Goal: Task Accomplishment & Management: Manage account settings

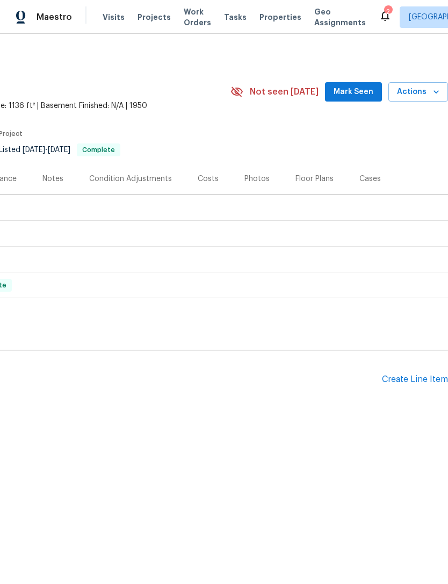
click at [416, 381] on div "Create Line Item" at bounding box center [415, 379] width 66 height 10
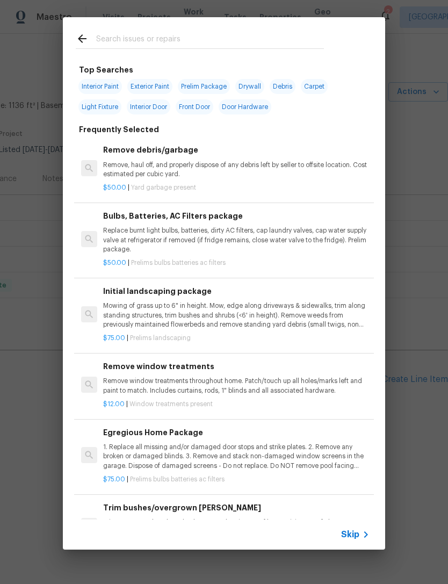
scroll to position [0, 159]
click at [237, 45] on input "text" at bounding box center [210, 40] width 228 height 16
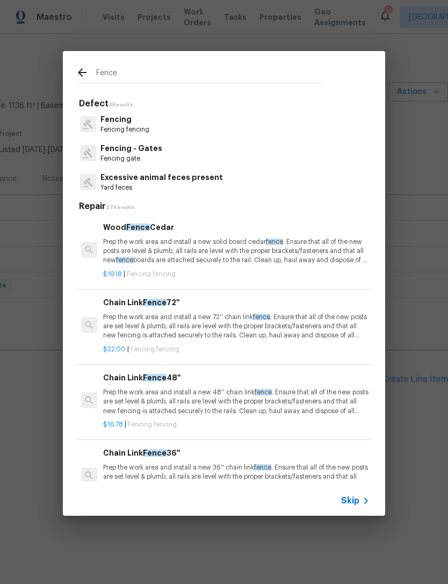
type input "Fence"
click at [239, 124] on div "Fencing Fencing fencing" at bounding box center [224, 124] width 297 height 29
click at [218, 145] on div "Fencing - Gates Fencing gate" at bounding box center [224, 153] width 297 height 29
click at [225, 161] on div "Fencing - Gates Fencing gate" at bounding box center [224, 153] width 297 height 29
click at [139, 157] on p "Fencing gate" at bounding box center [131, 158] width 62 height 9
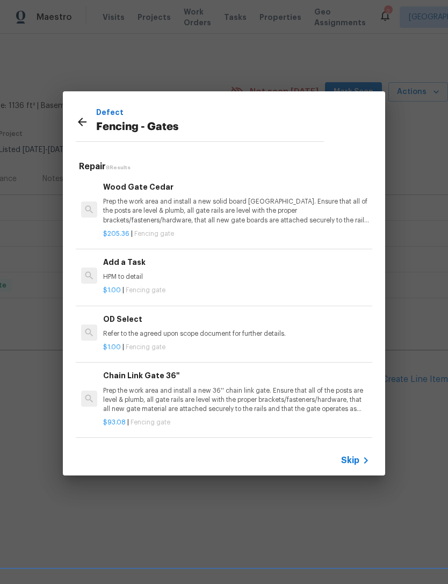
scroll to position [0, 0]
click at [238, 264] on h6 "Add a Task" at bounding box center [236, 262] width 266 height 12
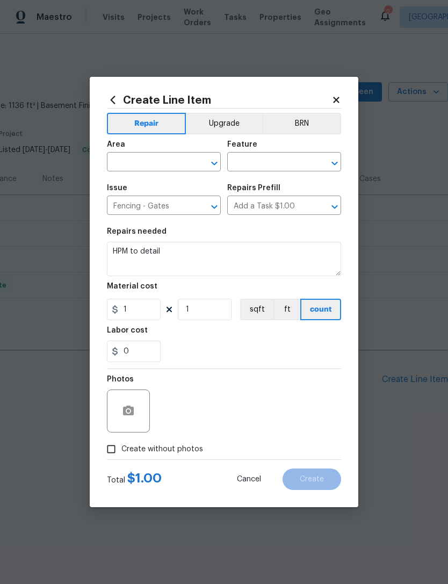
click at [155, 163] on input "text" at bounding box center [149, 163] width 84 height 17
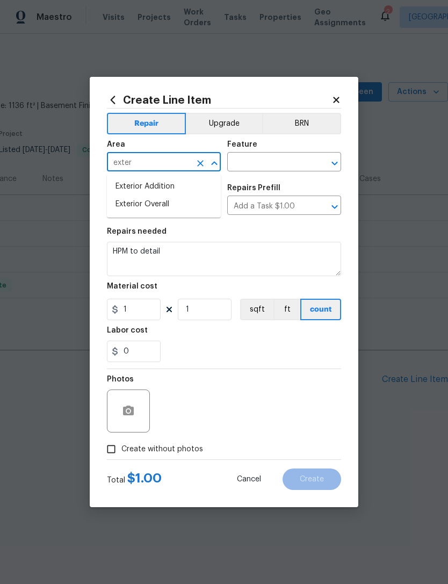
click at [190, 203] on li "Exterior Overall" at bounding box center [164, 205] width 114 height 18
type input "Exterior Overall"
click at [289, 170] on input "text" at bounding box center [269, 163] width 84 height 17
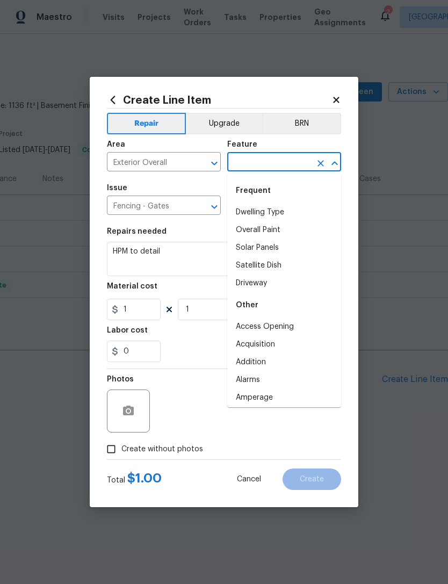
type input "d"
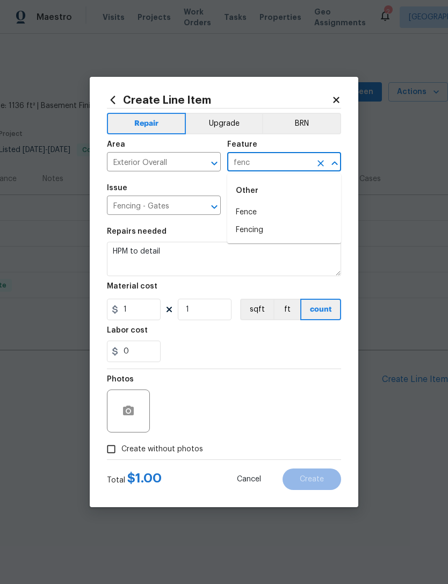
click at [282, 215] on li "Fence" at bounding box center [284, 213] width 114 height 18
type input "Fence"
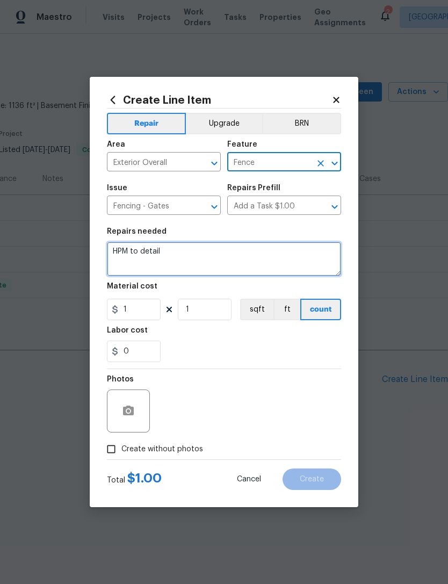
click at [224, 249] on textarea "HPM to detail" at bounding box center [224, 259] width 234 height 34
type textarea "H"
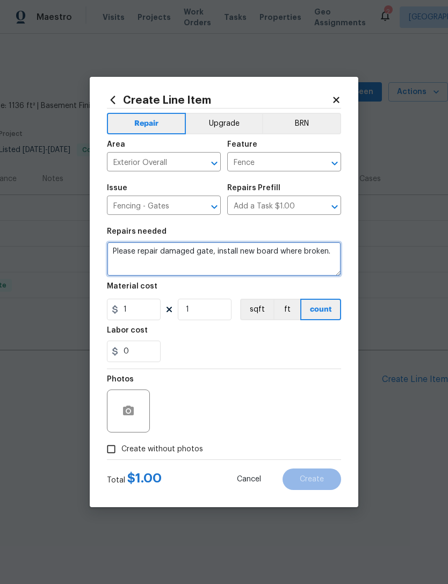
type textarea "Please repair damaged gate, install new board where broken."
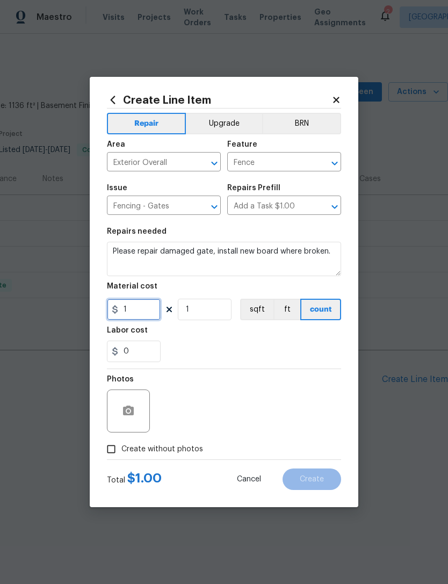
click at [136, 315] on input "1" at bounding box center [134, 309] width 54 height 21
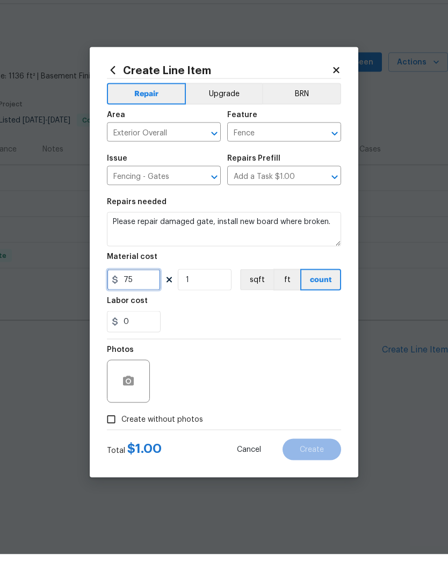
type input "75"
click at [143, 341] on input "0" at bounding box center [134, 351] width 54 height 21
type input "75"
click at [241, 335] on section "Repairs needed Please repair damaged gate, install new board where broken. Mate…" at bounding box center [224, 294] width 234 height 147
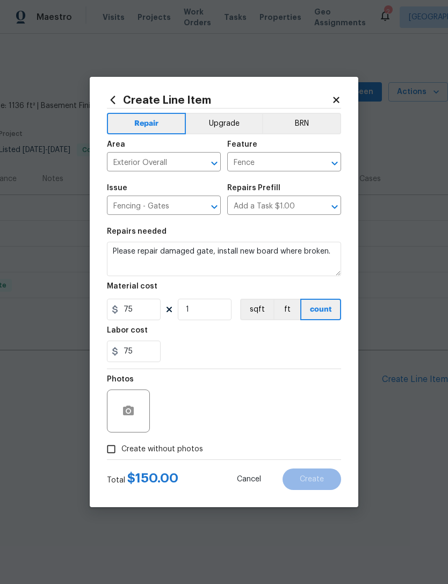
click at [113, 455] on input "Create without photos" at bounding box center [111, 449] width 20 height 20
checkbox input "true"
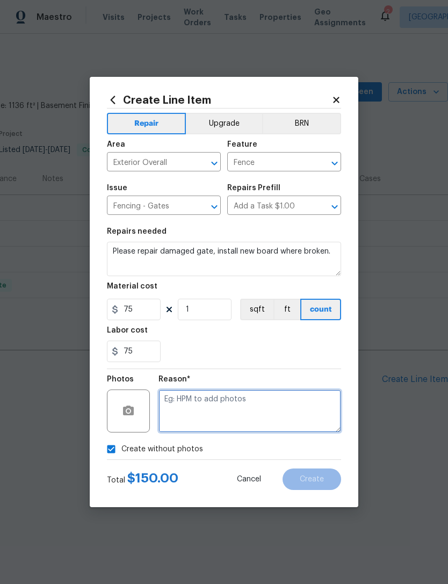
click at [293, 394] on textarea at bounding box center [249, 411] width 183 height 43
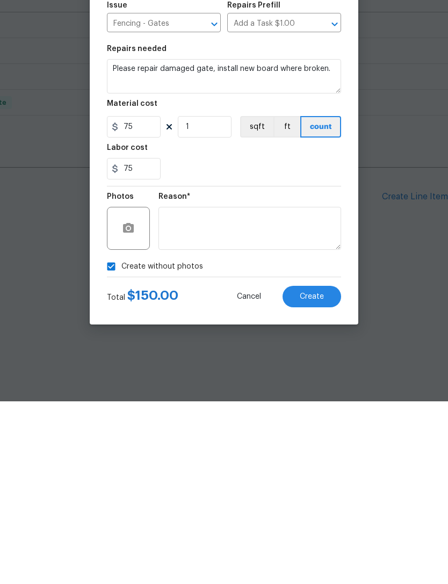
click at [338, 468] on button "Create" at bounding box center [312, 478] width 59 height 21
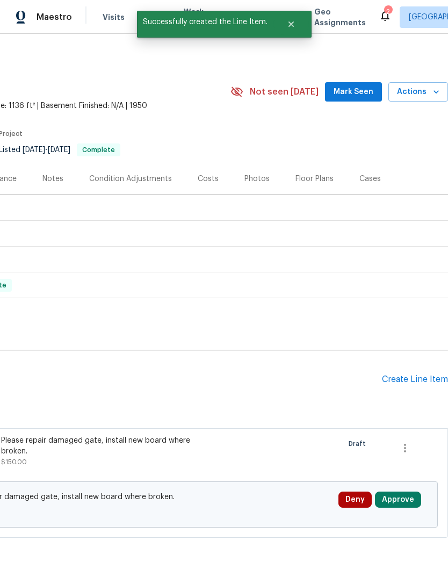
click at [412, 500] on button "Approve" at bounding box center [398, 500] width 46 height 16
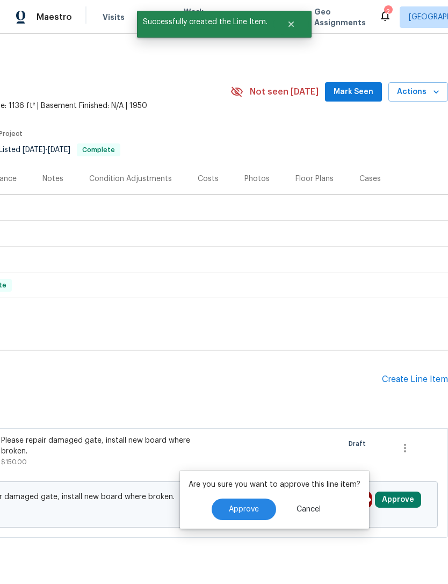
click at [247, 511] on span "Approve" at bounding box center [244, 510] width 30 height 8
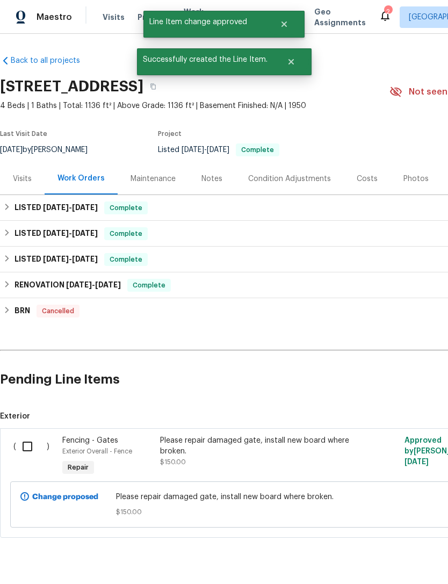
click at [26, 447] on input "checkbox" at bounding box center [31, 446] width 31 height 23
checkbox input "true"
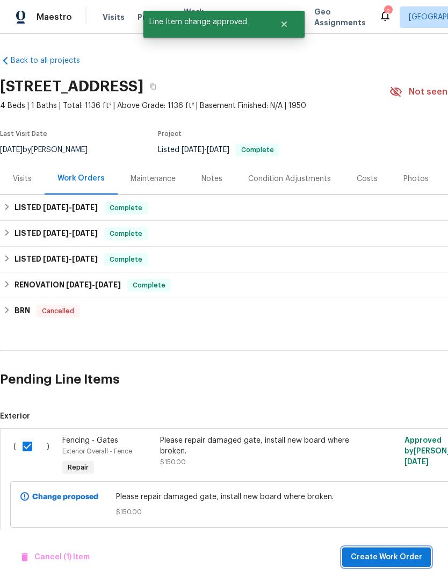
click at [408, 557] on span "Create Work Order" at bounding box center [386, 557] width 71 height 13
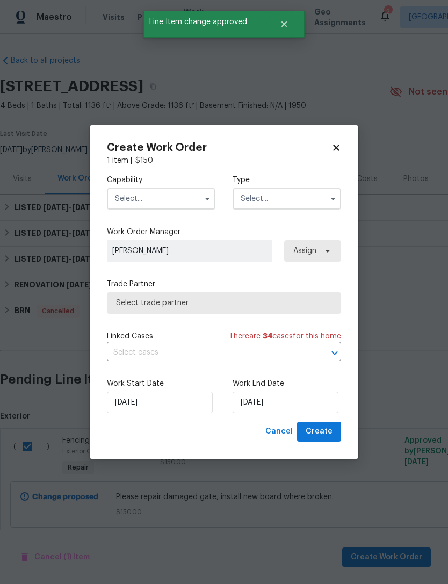
click at [175, 199] on input "text" at bounding box center [161, 198] width 109 height 21
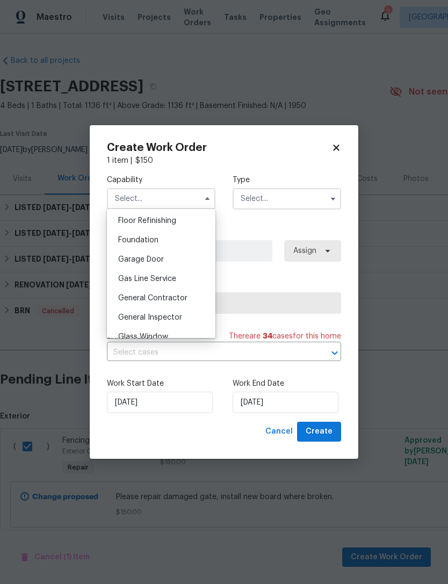
scroll to position [442, 0]
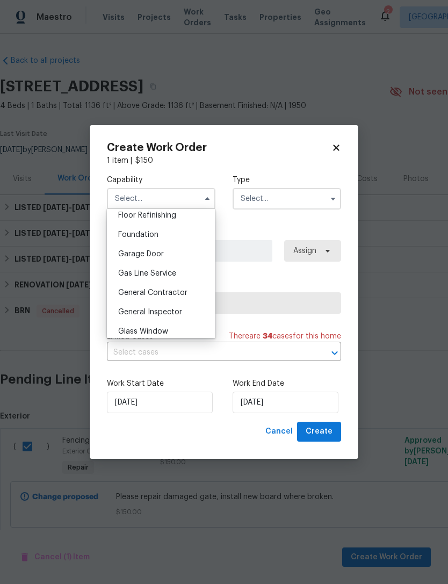
click at [180, 290] on span "General Contractor" at bounding box center [152, 293] width 69 height 8
type input "General Contractor"
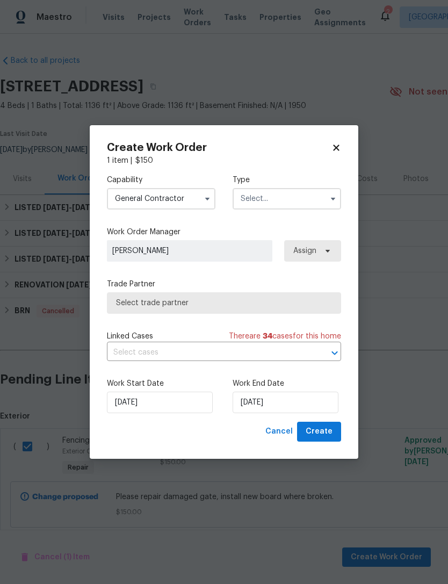
click at [295, 202] on input "text" at bounding box center [287, 198] width 109 height 21
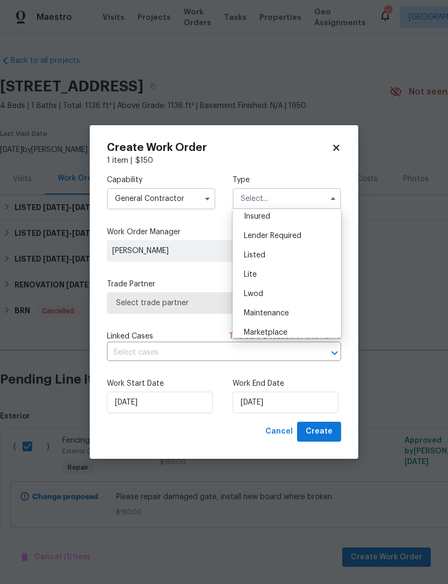
scroll to position [84, 0]
click at [296, 249] on div "Listed" at bounding box center [286, 253] width 103 height 19
type input "Listed"
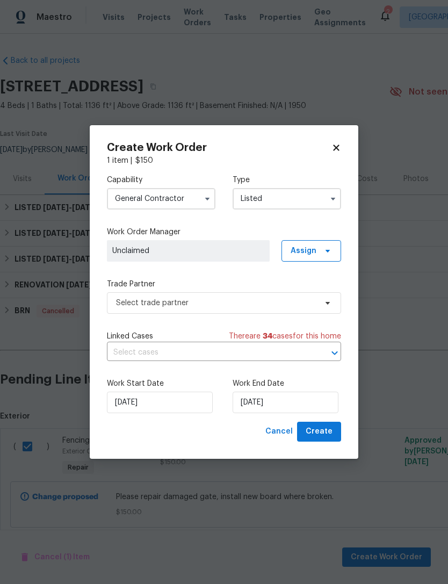
click at [198, 189] on input "General Contractor" at bounding box center [161, 198] width 109 height 21
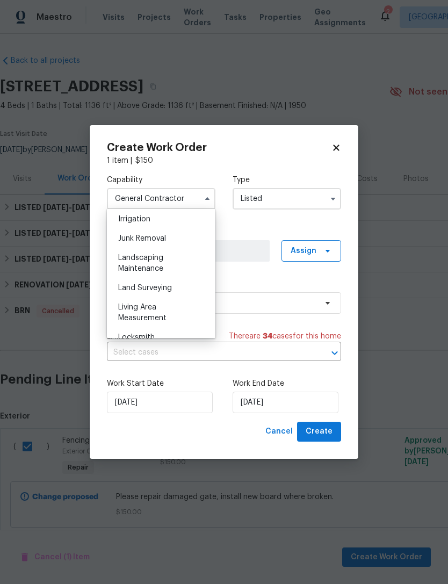
scroll to position [677, 0]
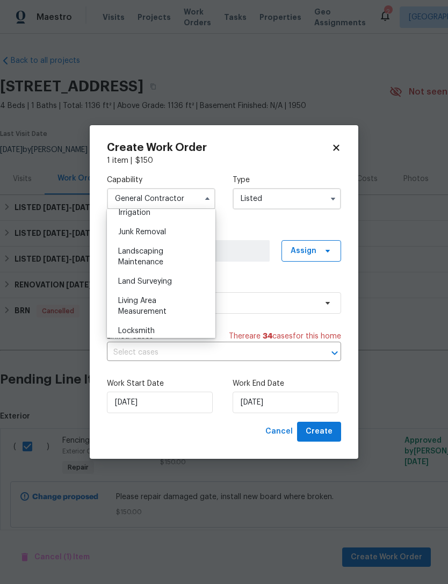
click at [181, 258] on div "Landscaping Maintenance" at bounding box center [161, 257] width 103 height 30
type input "Landscaping Maintenance"
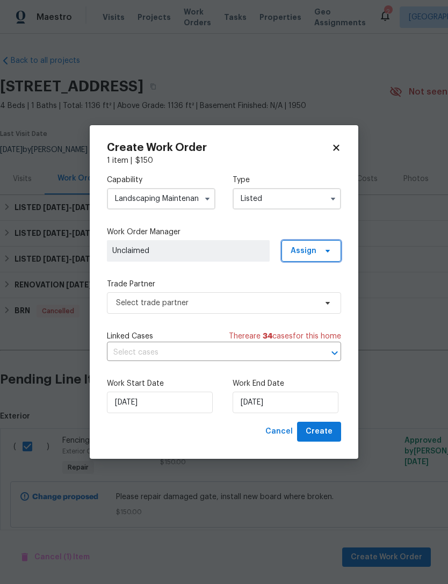
click at [321, 255] on span "Assign" at bounding box center [312, 250] width 60 height 21
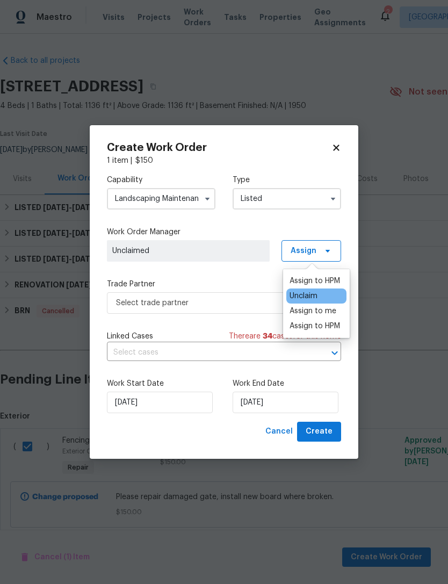
click at [333, 279] on div "Assign to HPM" at bounding box center [315, 281] width 51 height 11
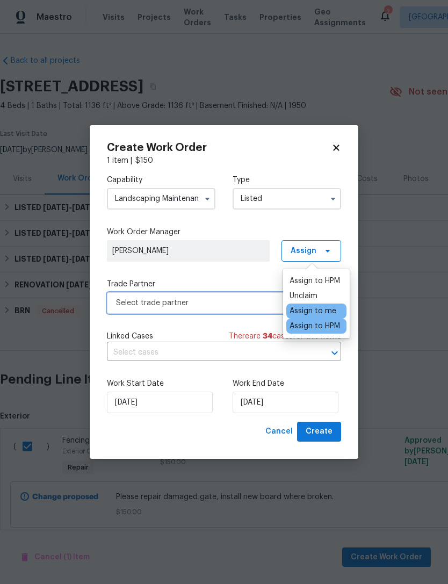
click at [234, 298] on span "Select trade partner" at bounding box center [216, 303] width 200 height 11
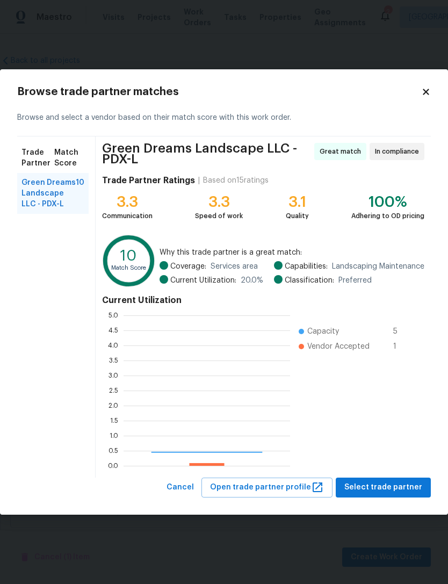
scroll to position [150, 167]
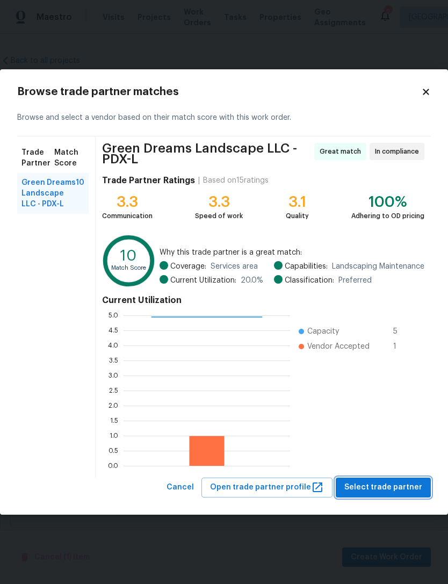
click at [399, 493] on span "Select trade partner" at bounding box center [383, 487] width 78 height 13
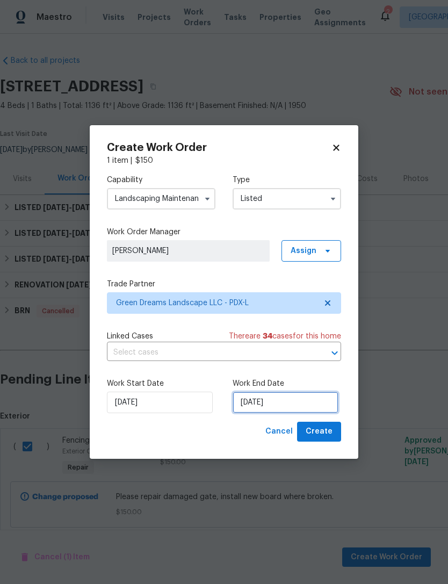
click at [293, 401] on input "[DATE]" at bounding box center [286, 402] width 106 height 21
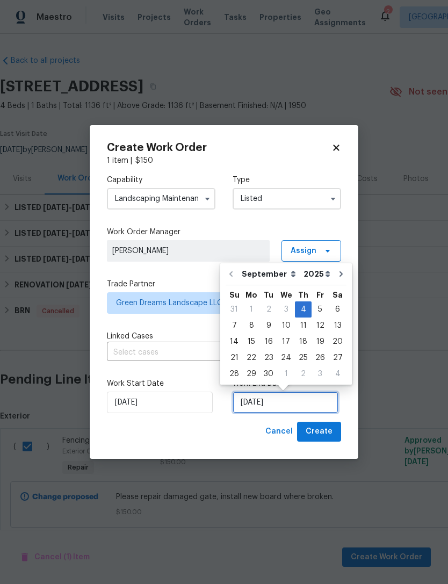
scroll to position [20, 0]
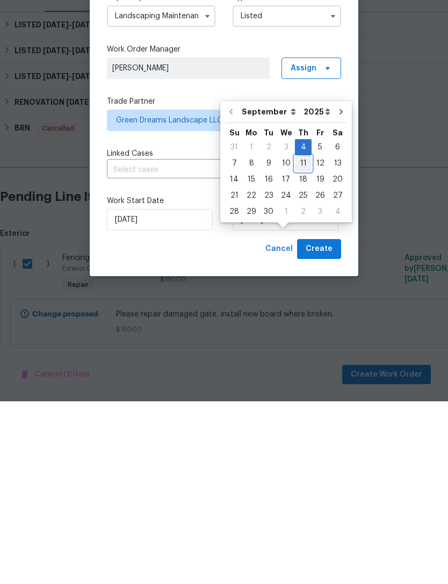
click at [297, 338] on div "11" at bounding box center [303, 345] width 17 height 15
type input "[DATE]"
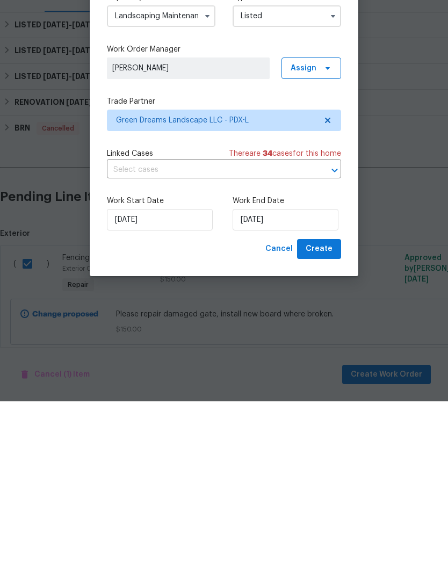
scroll to position [27, 0]
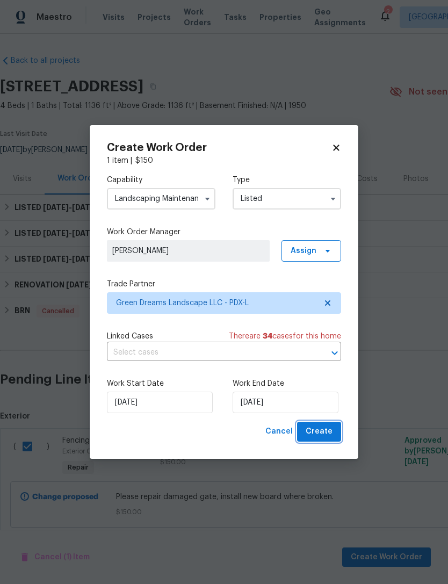
click at [327, 434] on span "Create" at bounding box center [319, 431] width 27 height 13
checkbox input "false"
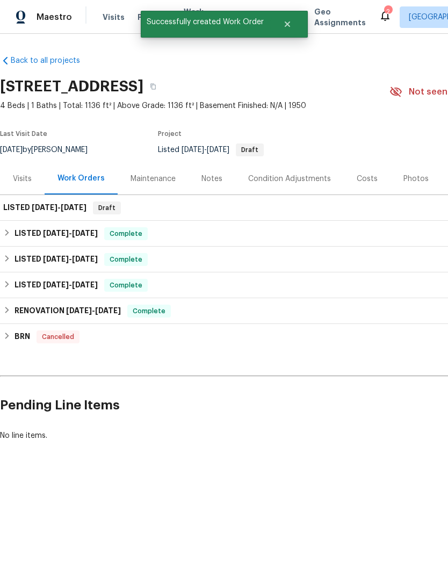
scroll to position [0, 0]
click at [336, 206] on div "LISTED [DATE] - [DATE] Draft" at bounding box center [303, 207] width 601 height 13
click at [337, 211] on div "LISTED [DATE] - [DATE] Draft" at bounding box center [303, 207] width 601 height 13
click at [34, 204] on span "[DATE]" at bounding box center [45, 208] width 26 height 8
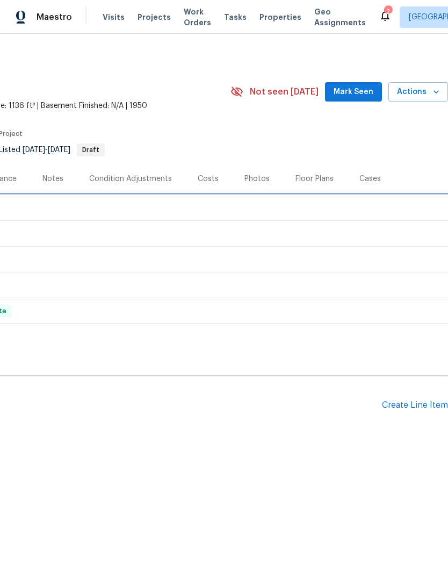
scroll to position [0, 159]
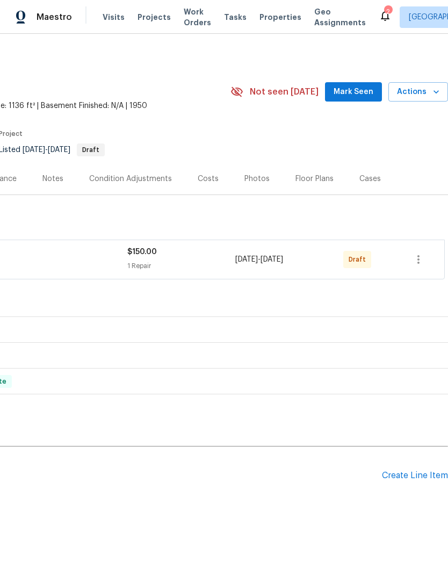
scroll to position [0, 159]
click at [414, 261] on icon "button" at bounding box center [418, 259] width 13 height 13
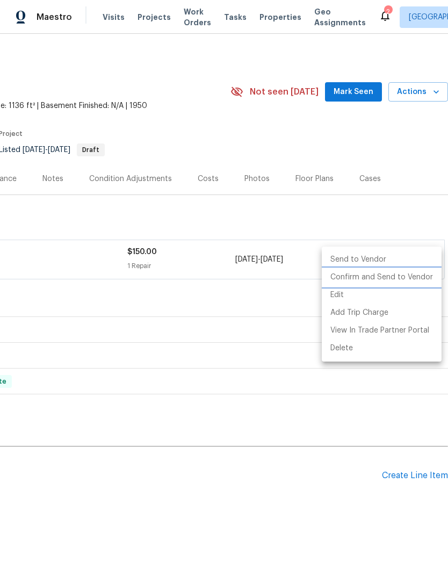
click at [417, 280] on li "Confirm and Send to Vendor" at bounding box center [382, 278] width 120 height 18
